Goal: Task Accomplishment & Management: Manage account settings

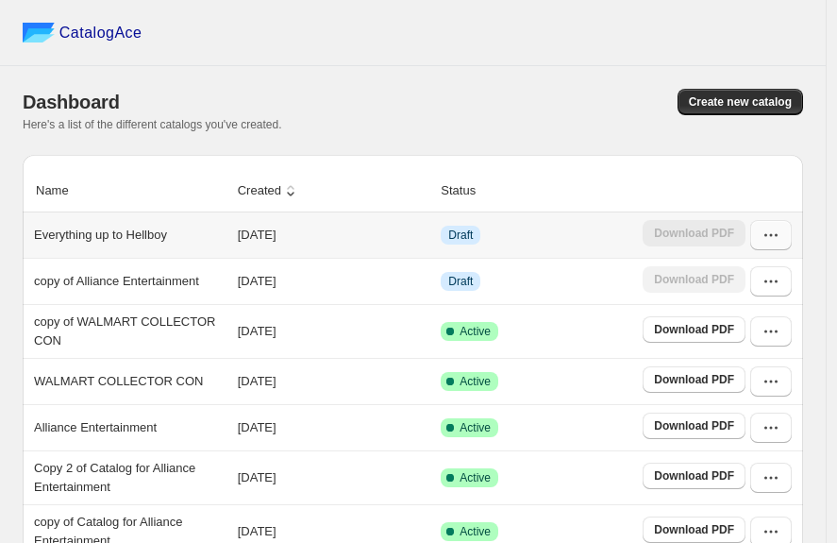
click at [773, 243] on icon "button" at bounding box center [771, 235] width 19 height 19
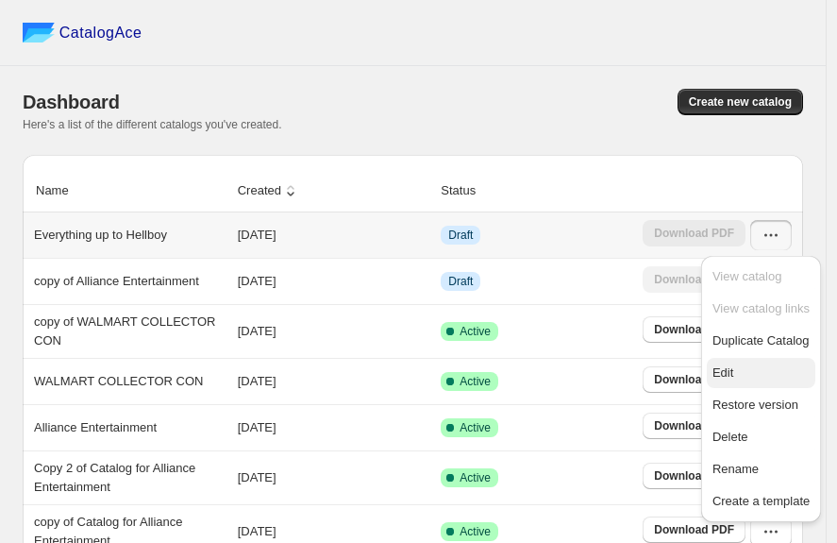
click at [748, 364] on span "Edit" at bounding box center [761, 372] width 97 height 19
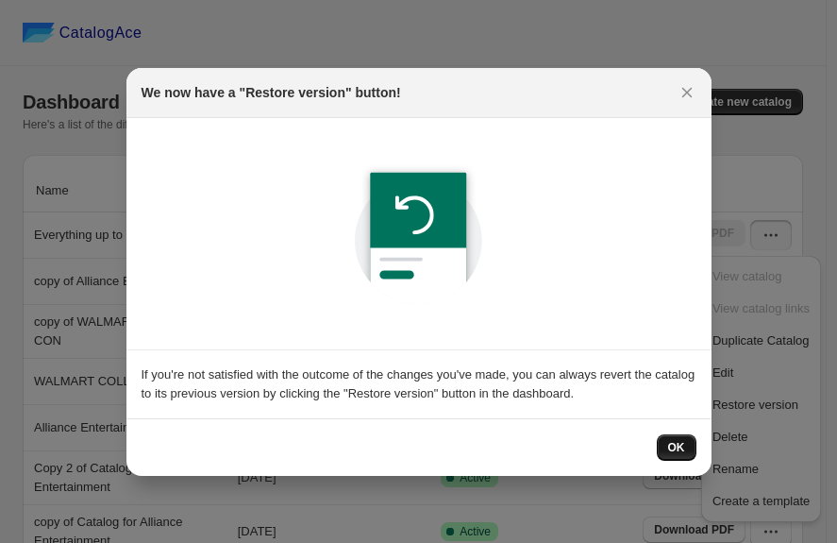
click at [674, 444] on span "OK" at bounding box center [676, 447] width 17 height 15
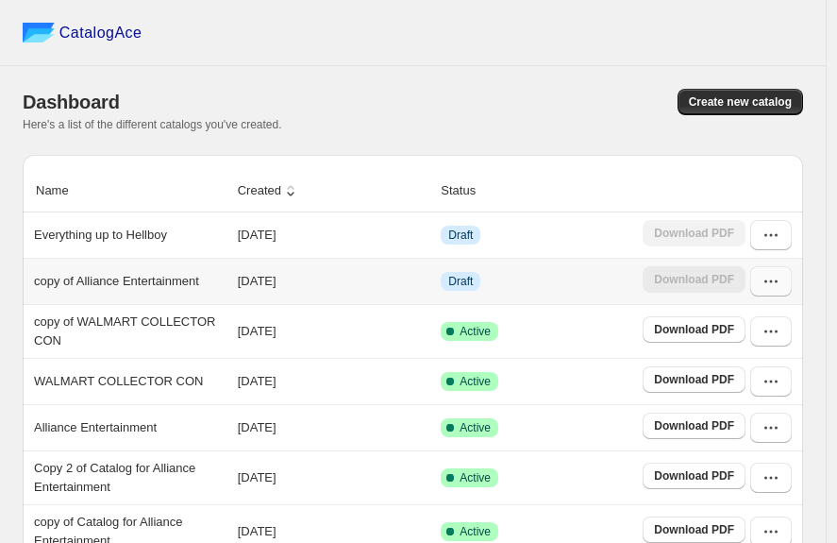
click at [778, 287] on icon "button" at bounding box center [771, 281] width 19 height 19
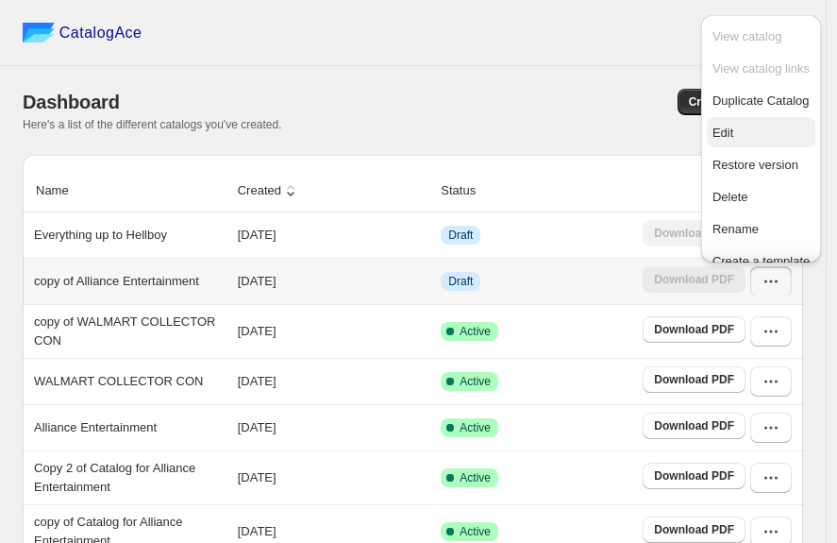
click at [728, 140] on span "Edit" at bounding box center [723, 133] width 21 height 14
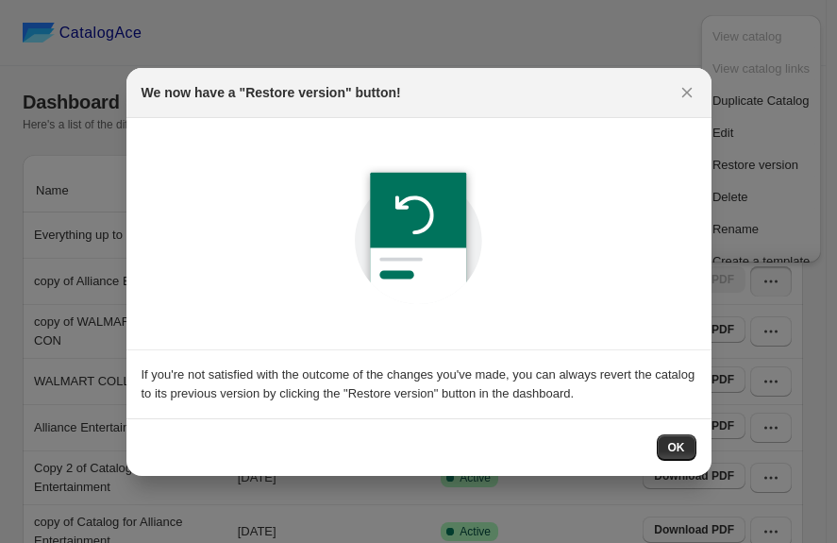
click at [681, 447] on span "OK" at bounding box center [676, 447] width 17 height 15
